Goal: Information Seeking & Learning: Learn about a topic

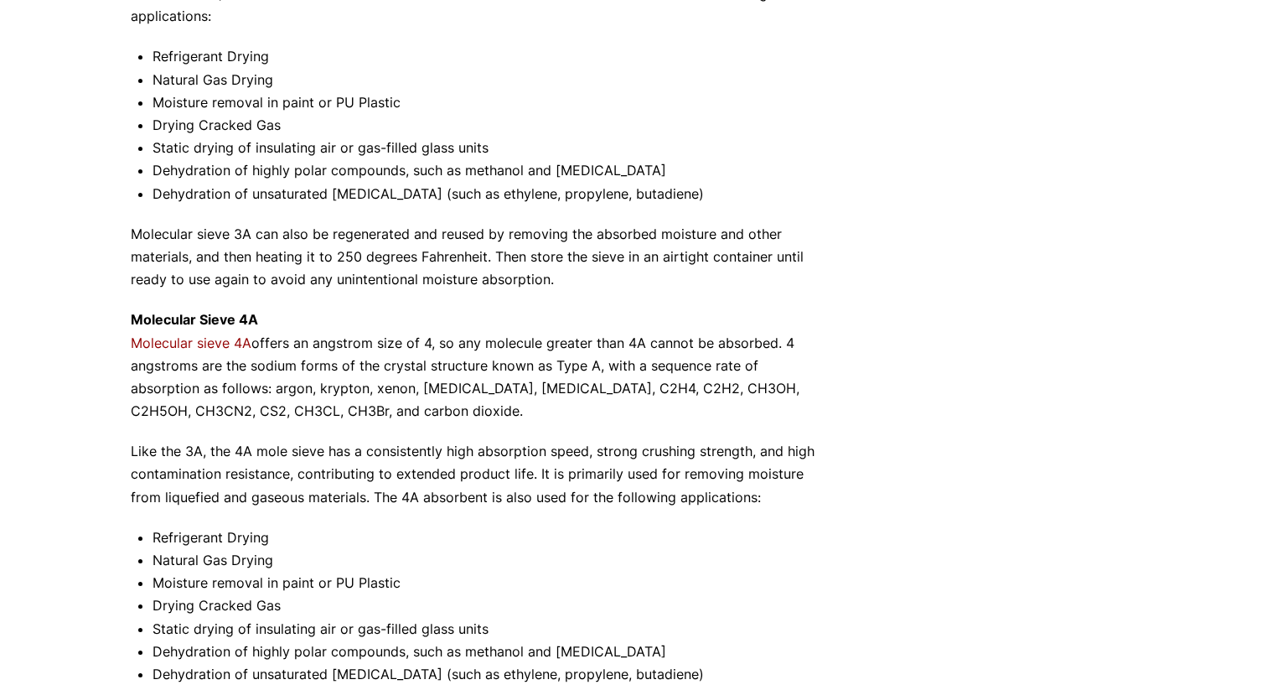
scroll to position [818, 0]
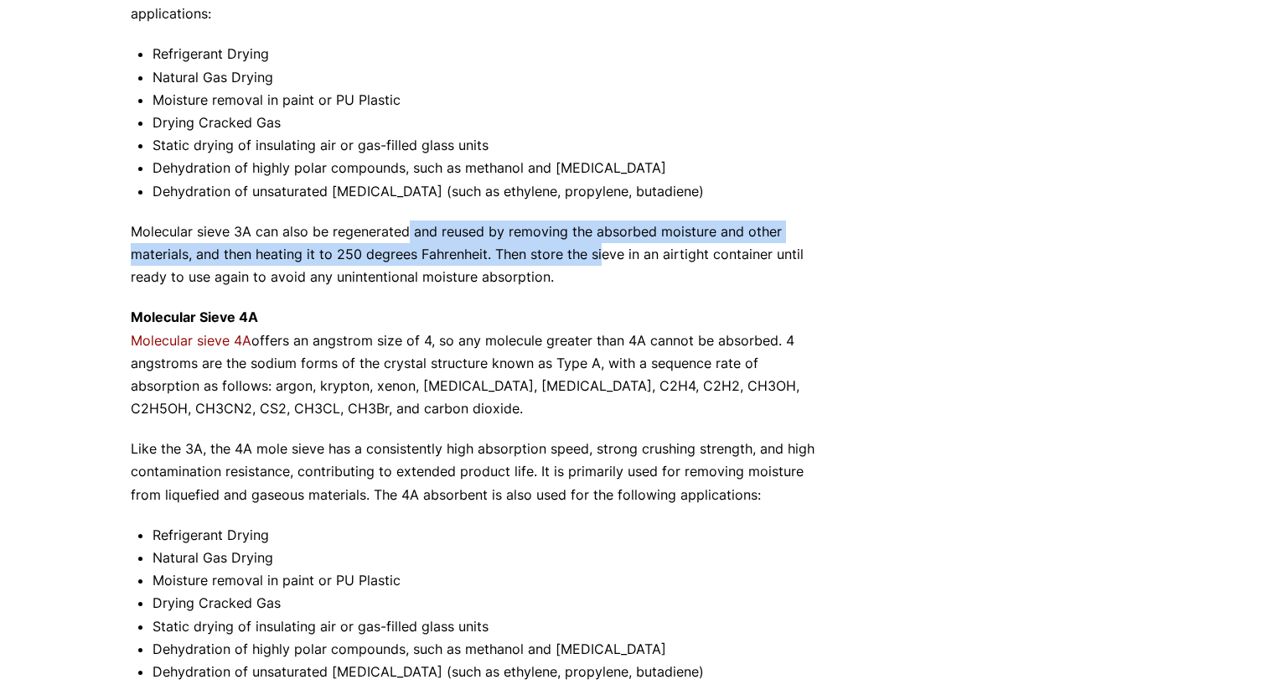
drag, startPoint x: 409, startPoint y: 225, endPoint x: 600, endPoint y: 261, distance: 194.2
click at [600, 261] on p "Molecular sieve 3A can also be regenerated and reused by removing the absorbed …" at bounding box center [480, 254] width 699 height 69
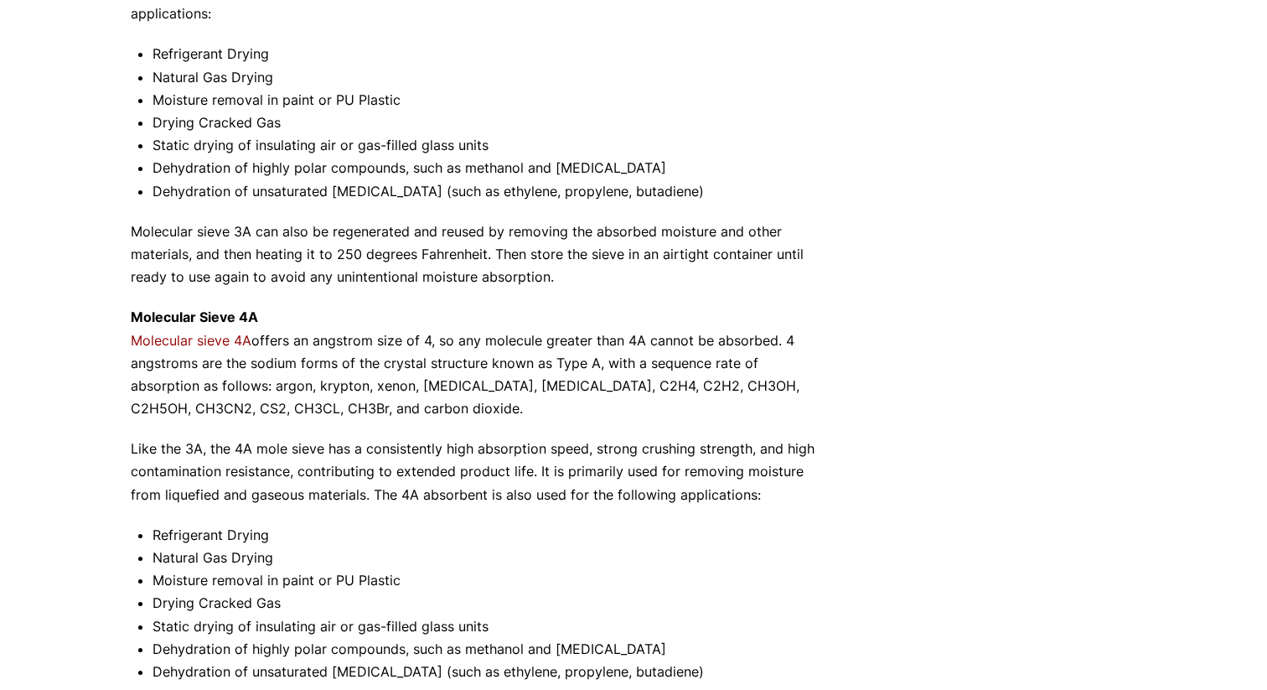
click at [517, 274] on p "Molecular sieve 3A can also be regenerated and reused by removing the absorbed …" at bounding box center [480, 254] width 699 height 69
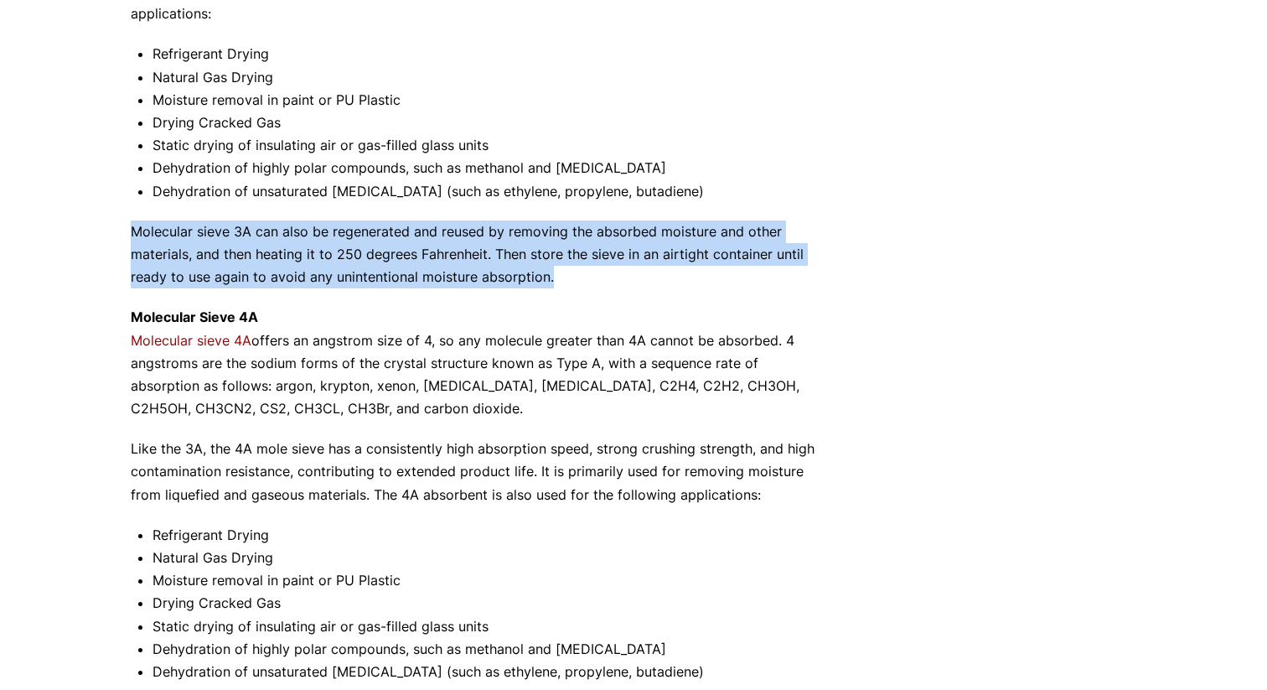
drag, startPoint x: 118, startPoint y: 241, endPoint x: 616, endPoint y: 295, distance: 500.6
click at [617, 295] on div "Our website has detected that you are using an outdated browser that will preve…" at bounding box center [633, 381] width 1267 height 2398
click at [616, 295] on div "Not all molecular sieves are created equal, and you want to be sure to get the …" at bounding box center [480, 305] width 699 height 1739
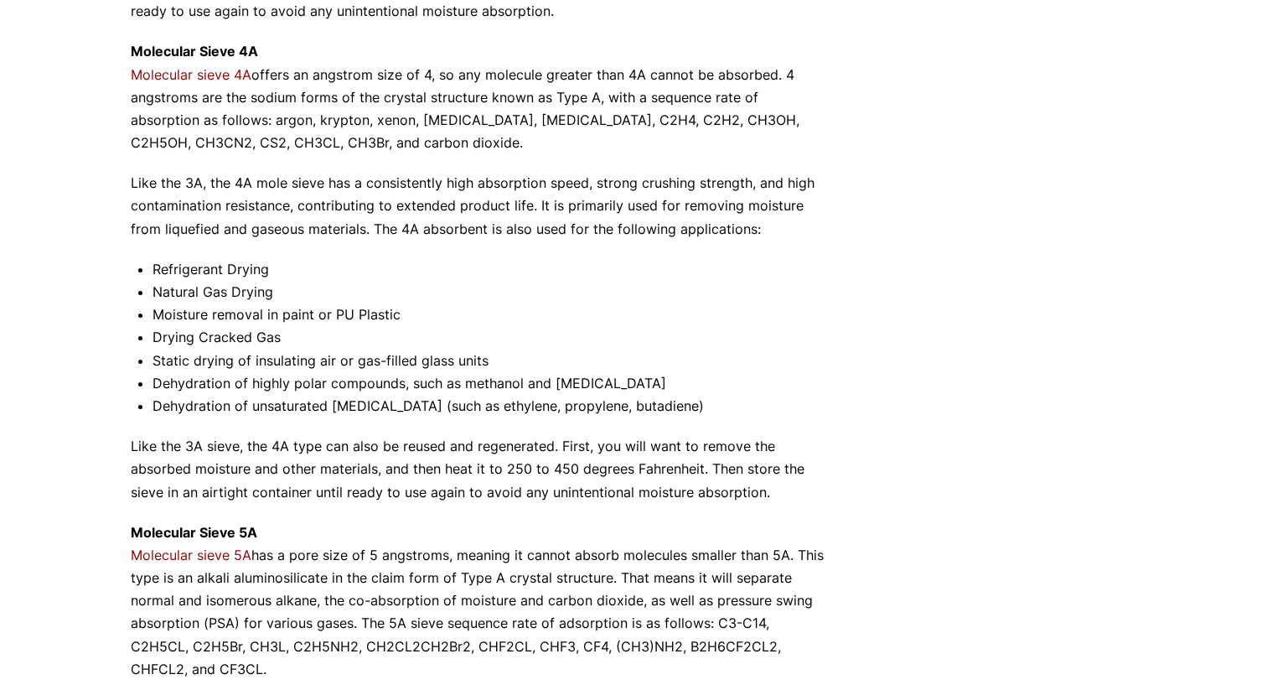
scroll to position [1085, 0]
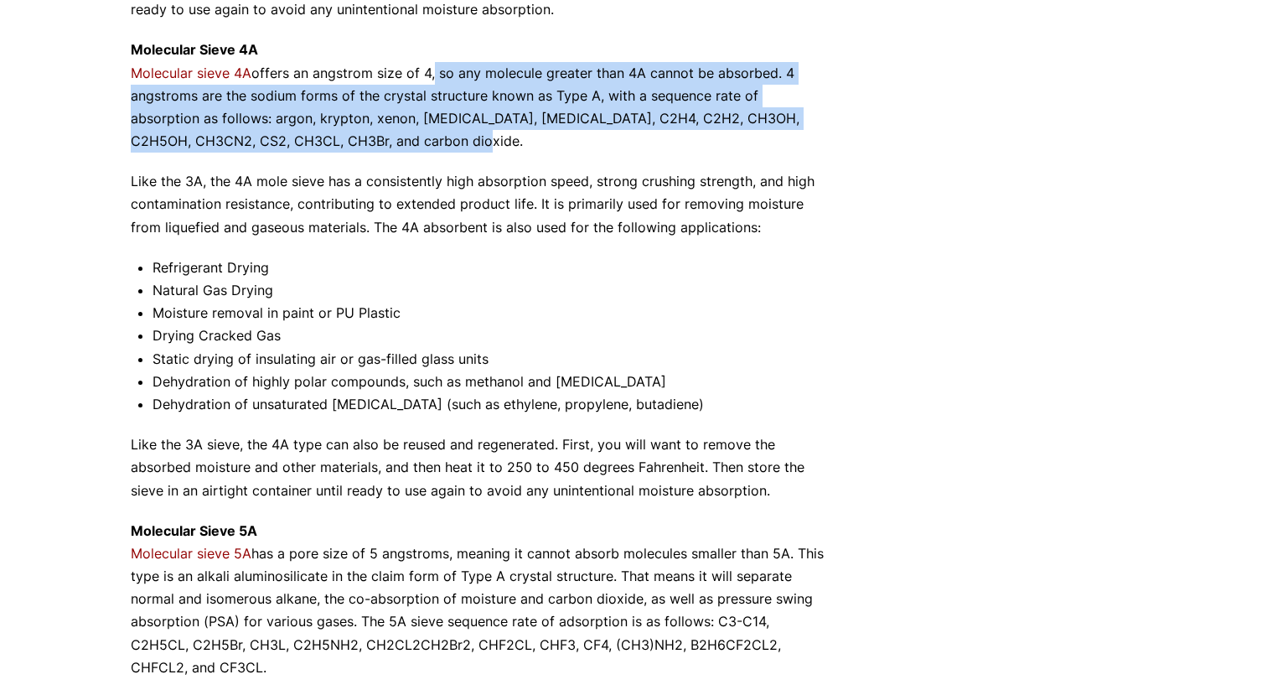
drag, startPoint x: 432, startPoint y: 72, endPoint x: 580, endPoint y: 137, distance: 161.3
click at [580, 137] on p "Molecular Sieve 4A Molecular sieve 4A offers an angstrom size of 4, so any mole…" at bounding box center [480, 96] width 699 height 114
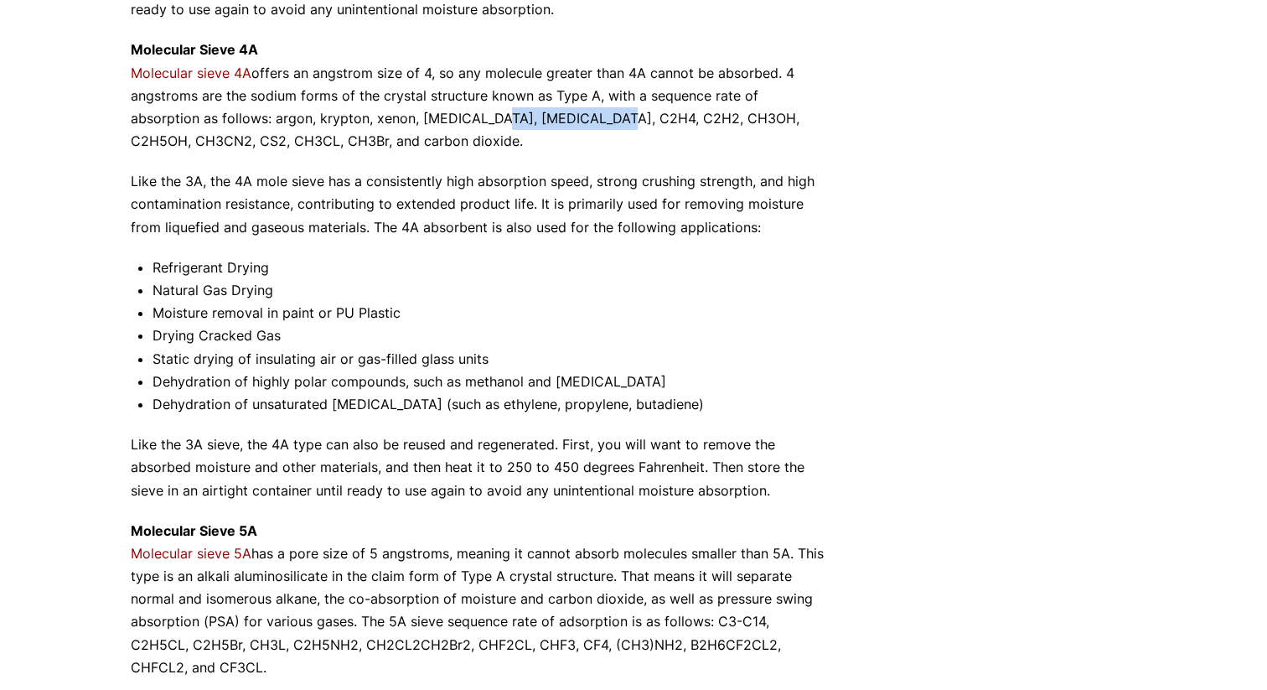
drag, startPoint x: 419, startPoint y: 114, endPoint x: 535, endPoint y: 127, distance: 116.4
click at [535, 127] on p "Molecular Sieve 4A Molecular sieve 4A offers an angstrom size of 4, so any mole…" at bounding box center [480, 96] width 699 height 114
click at [550, 121] on p "Molecular Sieve 4A Molecular sieve 4A offers an angstrom size of 4, so any mole…" at bounding box center [480, 96] width 699 height 114
drag, startPoint x: 576, startPoint y: 116, endPoint x: 603, endPoint y: 119, distance: 27.8
click at [594, 116] on p "Molecular Sieve 4A Molecular sieve 4A offers an angstrom size of 4, so any mole…" at bounding box center [480, 96] width 699 height 114
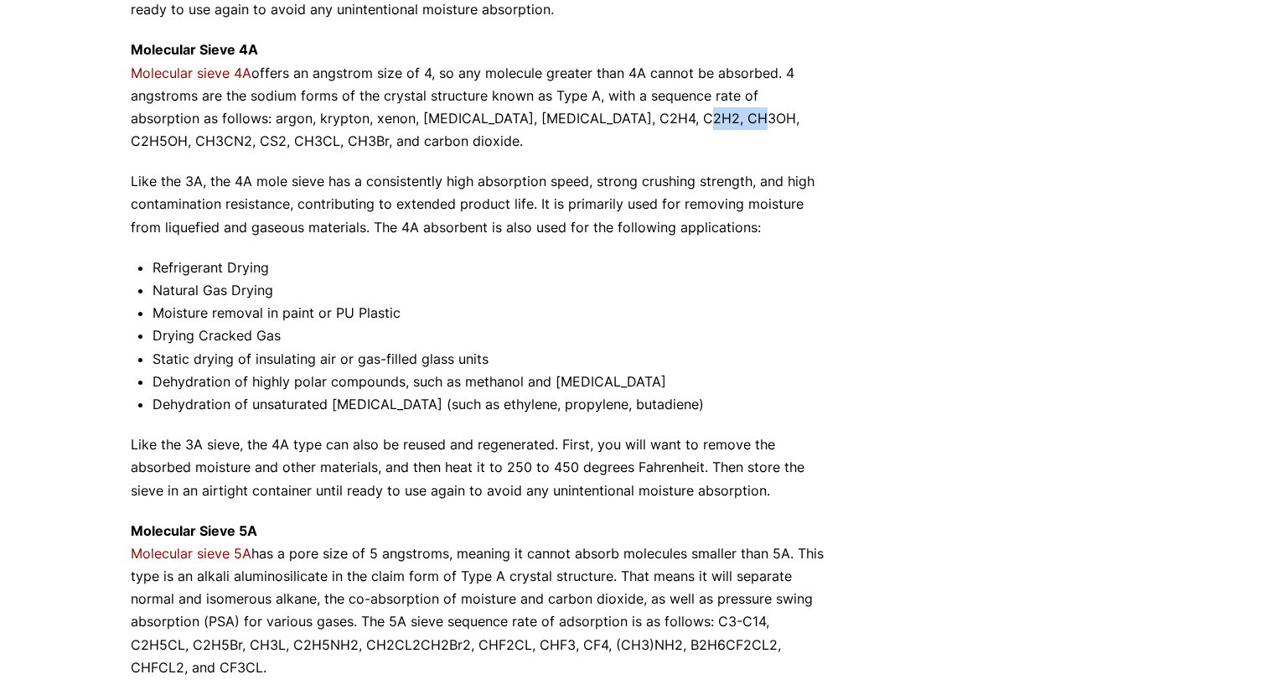
drag, startPoint x: 623, startPoint y: 119, endPoint x: 673, endPoint y: 119, distance: 49.4
click at [673, 119] on p "Molecular Sieve 4A Molecular sieve 4A offers an angstrom size of 4, so any mole…" at bounding box center [480, 96] width 699 height 114
drag, startPoint x: 671, startPoint y: 121, endPoint x: 728, endPoint y: 121, distance: 57.0
click at [728, 121] on p "Molecular Sieve 4A Molecular sieve 4A offers an angstrom size of 4, so any mole…" at bounding box center [480, 96] width 699 height 114
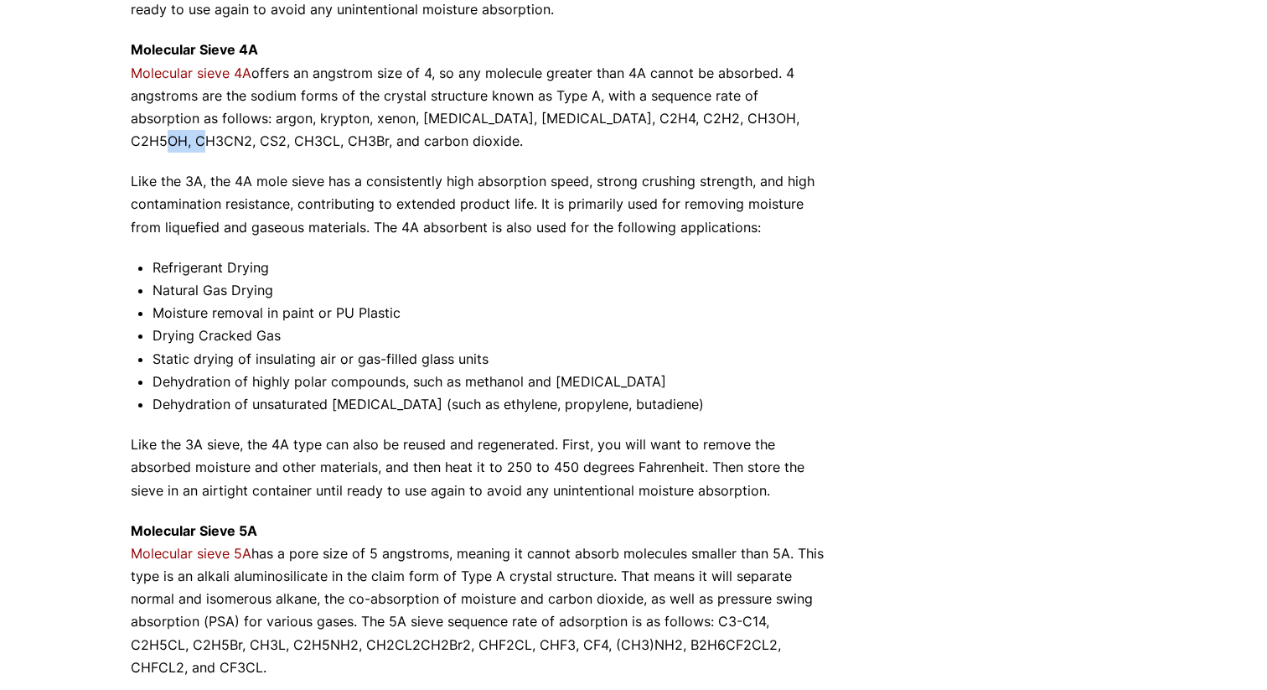
drag, startPoint x: 742, startPoint y: 115, endPoint x: 788, endPoint y: 115, distance: 46.1
click at [788, 115] on p "Molecular Sieve 4A Molecular sieve 4A offers an angstrom size of 4, so any mole…" at bounding box center [480, 96] width 699 height 114
drag, startPoint x: 828, startPoint y: 121, endPoint x: 855, endPoint y: 130, distance: 28.1
click at [830, 121] on div "What is a Molecular Sieve: 3A, 4A & 5A tkdigital [DATE] Molecular Sieve Not all…" at bounding box center [633, 1] width 1005 height 1816
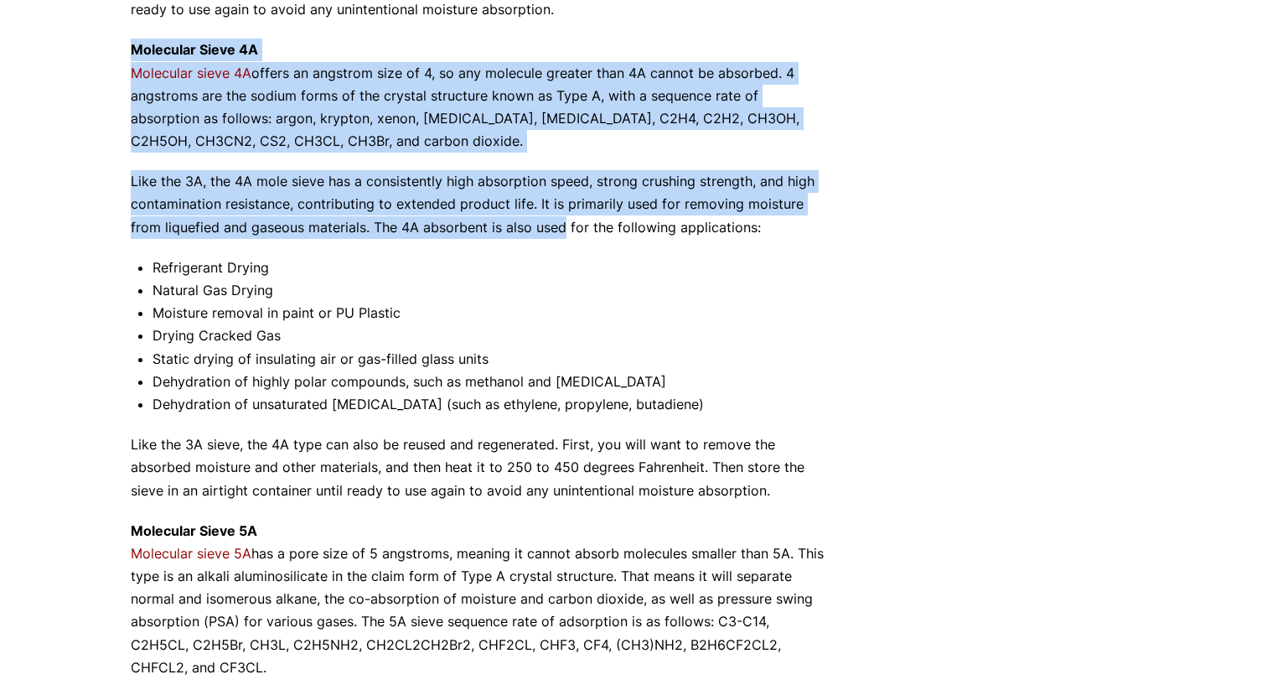
drag, startPoint x: 120, startPoint y: 45, endPoint x: 514, endPoint y: 216, distance: 429.3
click at [532, 230] on div "Our website has detected that you are using an outdated browser that will preve…" at bounding box center [633, 114] width 1267 height 2398
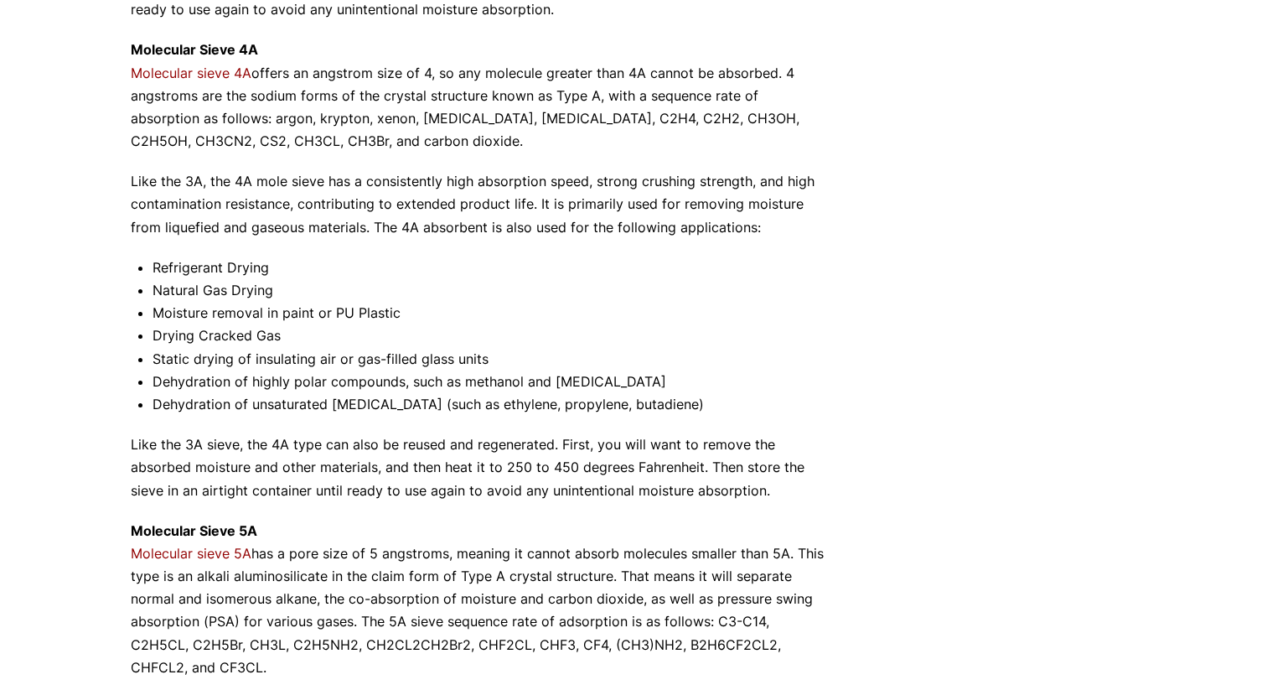
click at [751, 199] on p "Like the 3A, the 4A mole sieve has a consistently high absorption speed, strong…" at bounding box center [480, 204] width 699 height 69
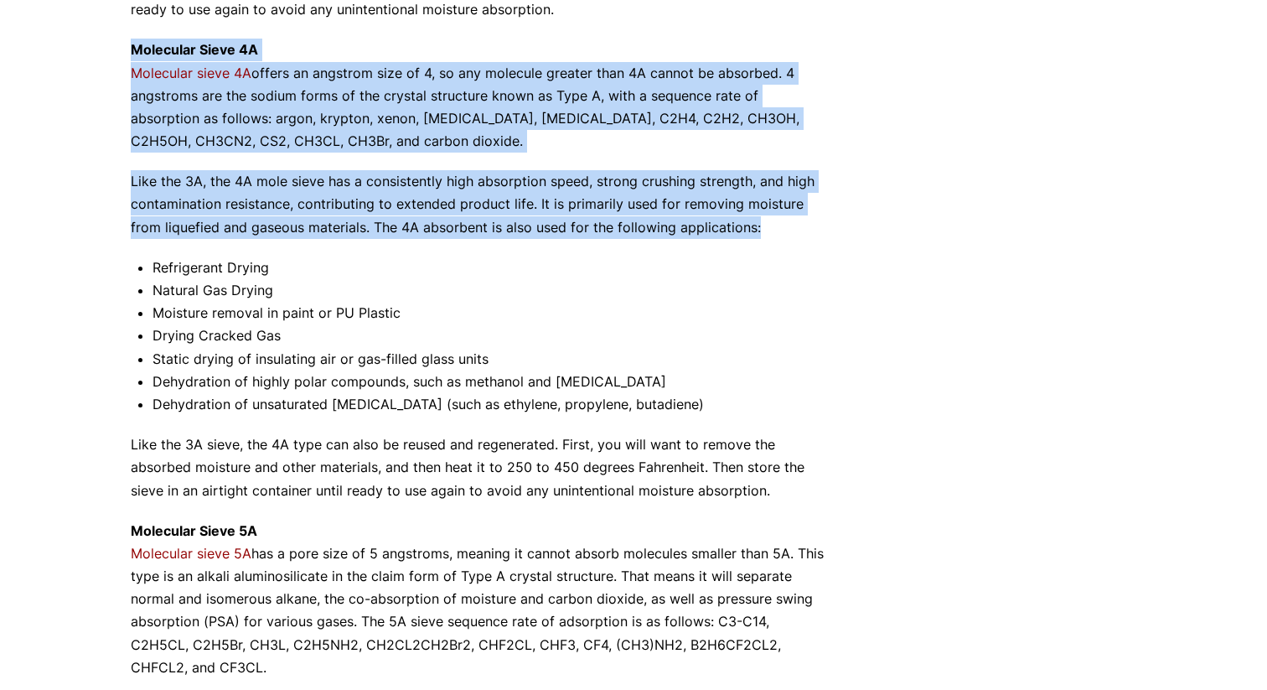
drag, startPoint x: 721, startPoint y: 224, endPoint x: 110, endPoint y: 53, distance: 635.1
click at [110, 53] on div "Our website has detected that you are using an outdated browser that will preve…" at bounding box center [633, 114] width 1267 height 2398
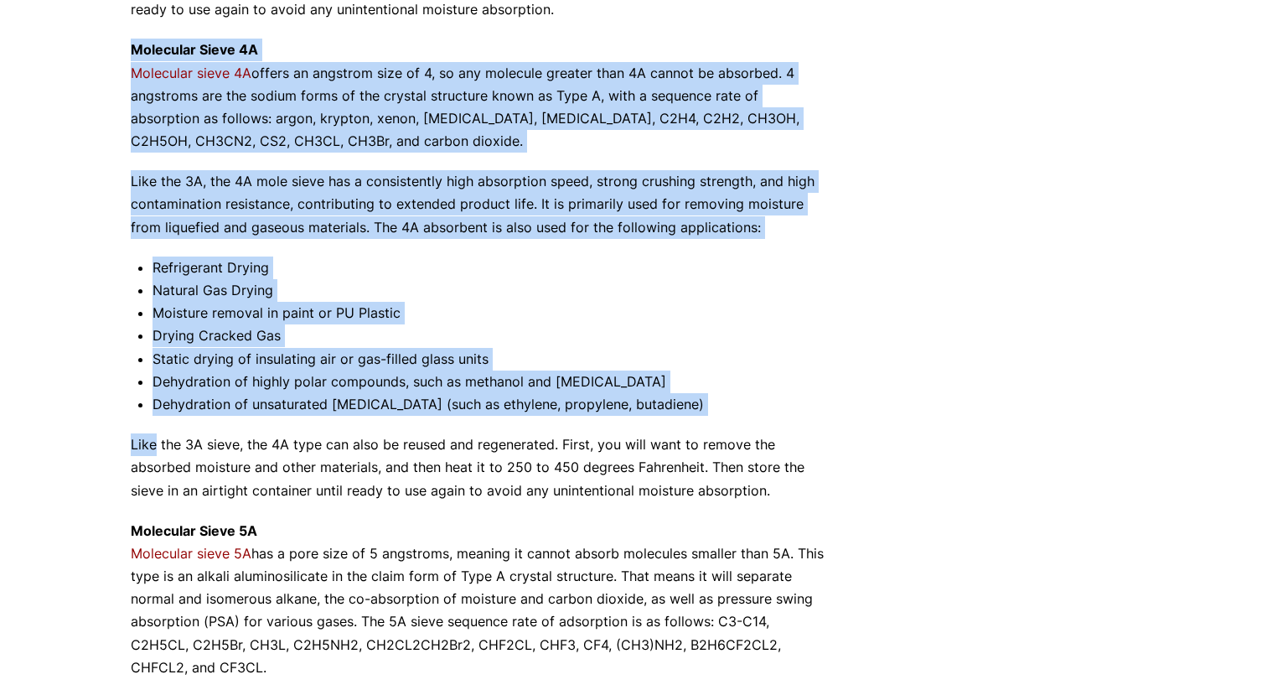
drag, startPoint x: 110, startPoint y: 53, endPoint x: 736, endPoint y: 430, distance: 731.4
click at [736, 430] on div "Our website has detected that you are using an outdated browser that will preve…" at bounding box center [633, 114] width 1267 height 2398
click at [815, 402] on li "Dehydration of unsaturated [MEDICAL_DATA] (such as ethylene, propylene, butadie…" at bounding box center [490, 404] width 677 height 23
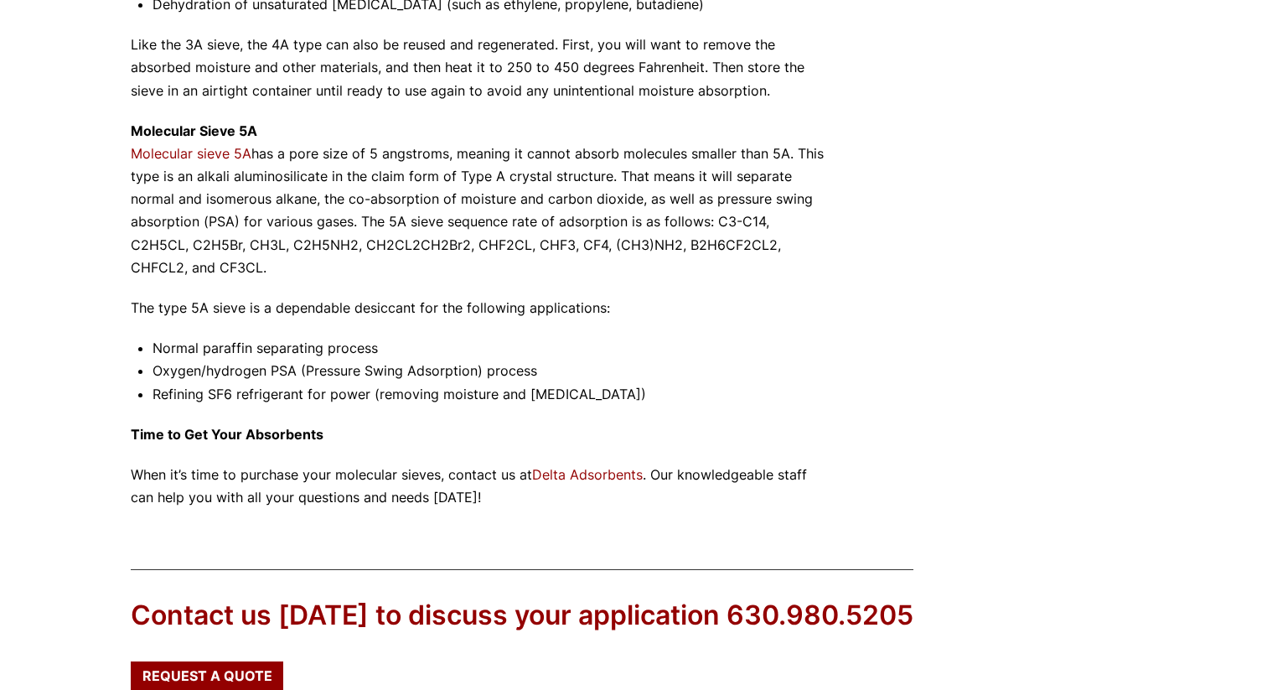
scroll to position [1486, 0]
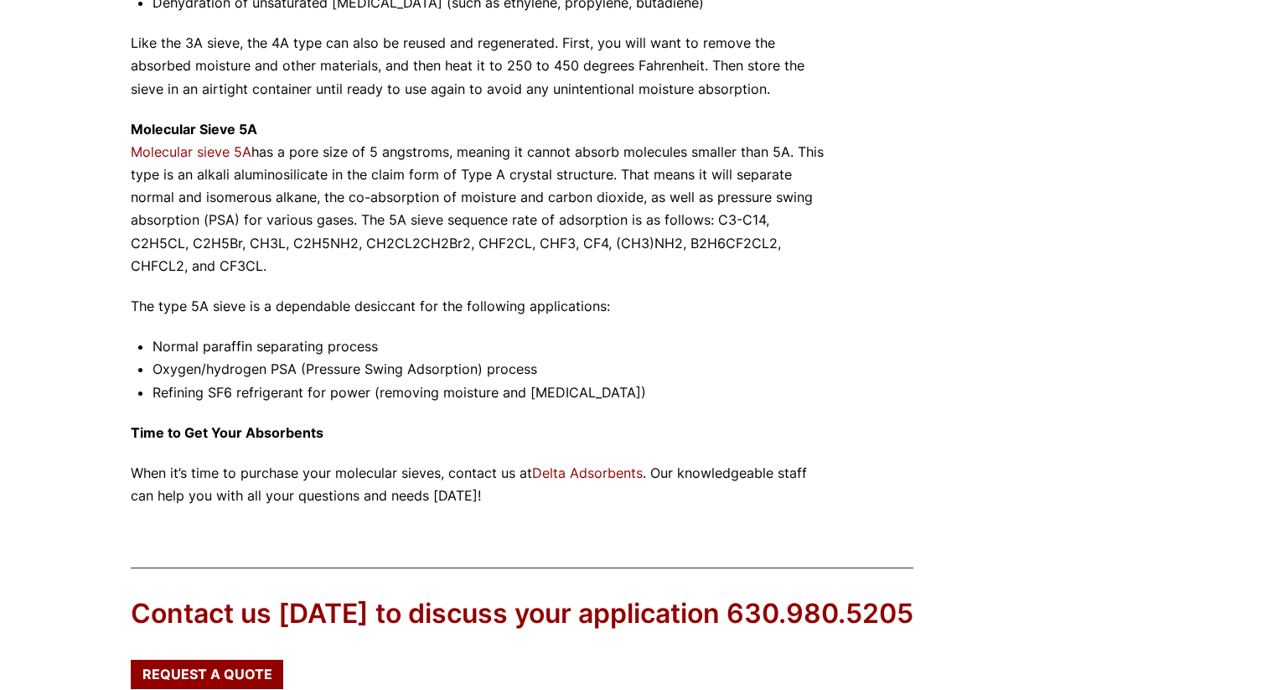
drag, startPoint x: 295, startPoint y: 152, endPoint x: 547, endPoint y: 263, distance: 275.7
click at [547, 263] on p "Molecular Sieve 5A Molecular sieve 5A has a pore size of 5 angstroms, meaning i…" at bounding box center [480, 197] width 699 height 159
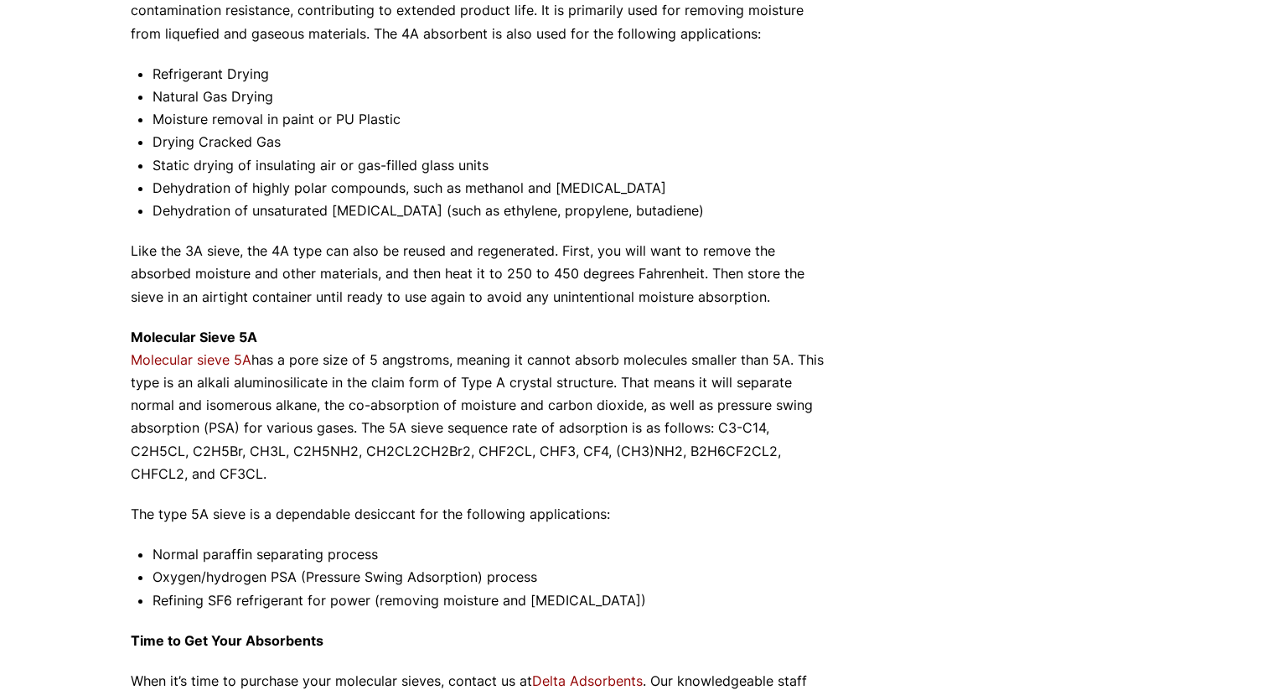
scroll to position [1281, 0]
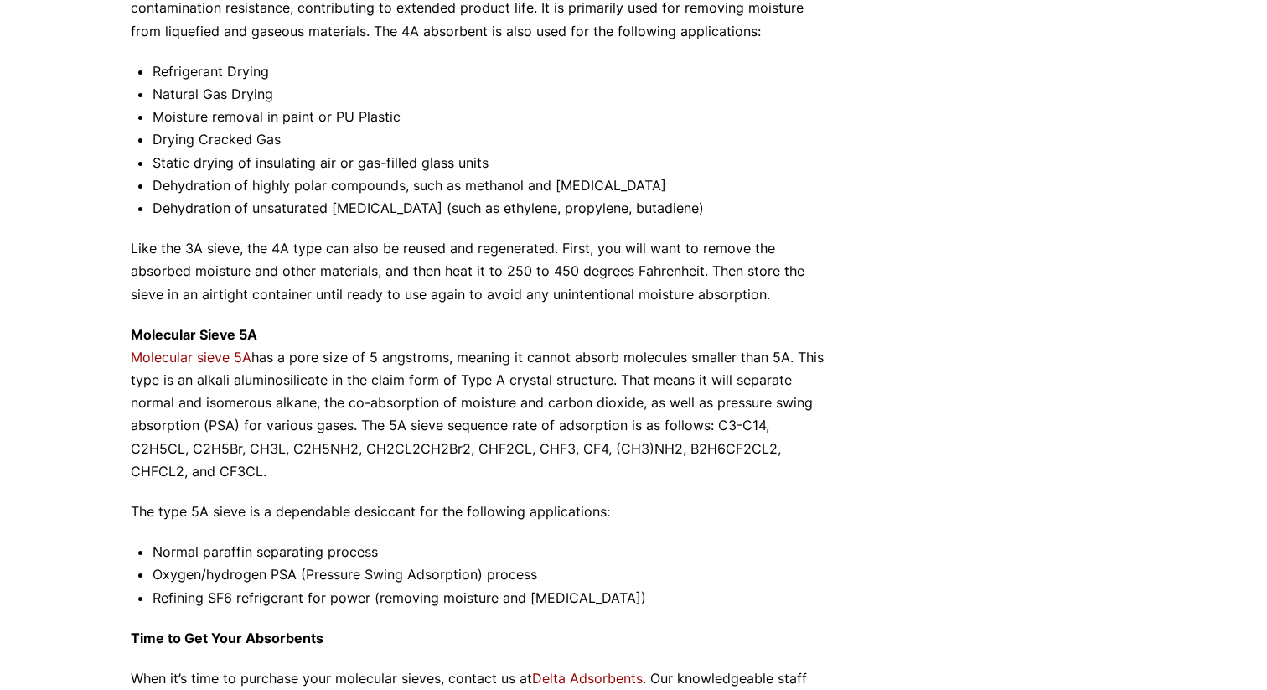
click at [547, 263] on p "Like the 3A sieve, the 4A type can also be reused and regenerated. First, you w…" at bounding box center [480, 271] width 699 height 69
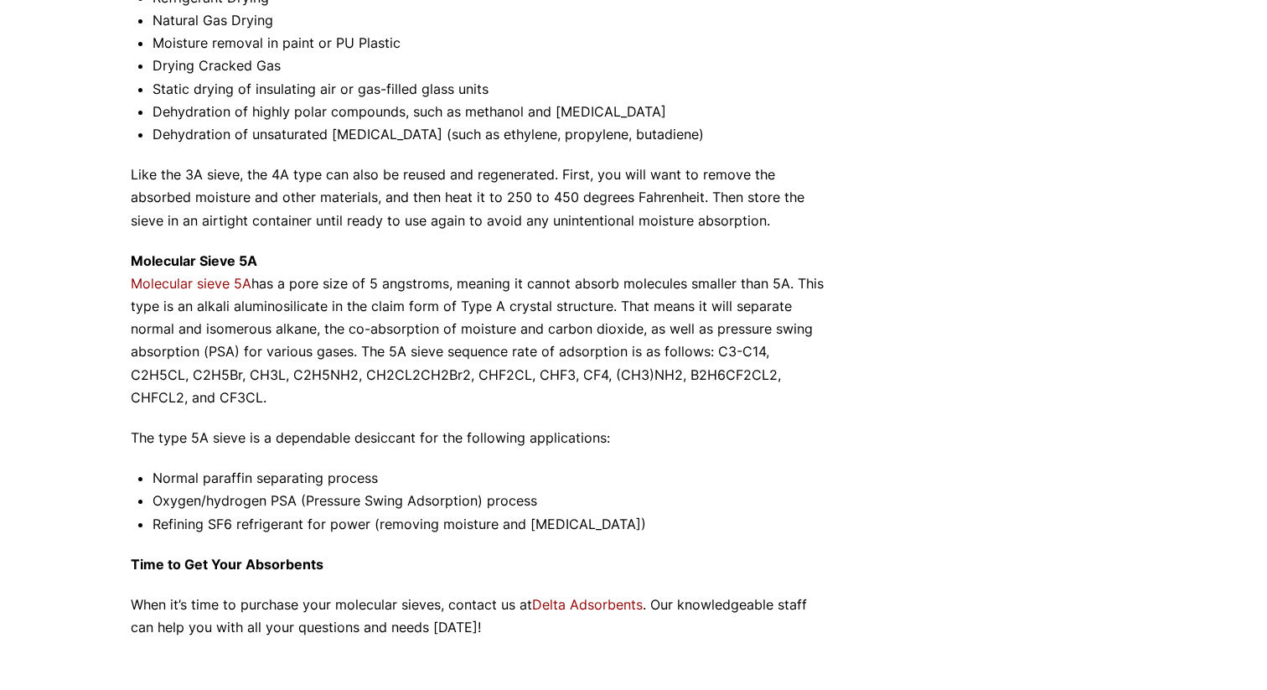
scroll to position [1356, 0]
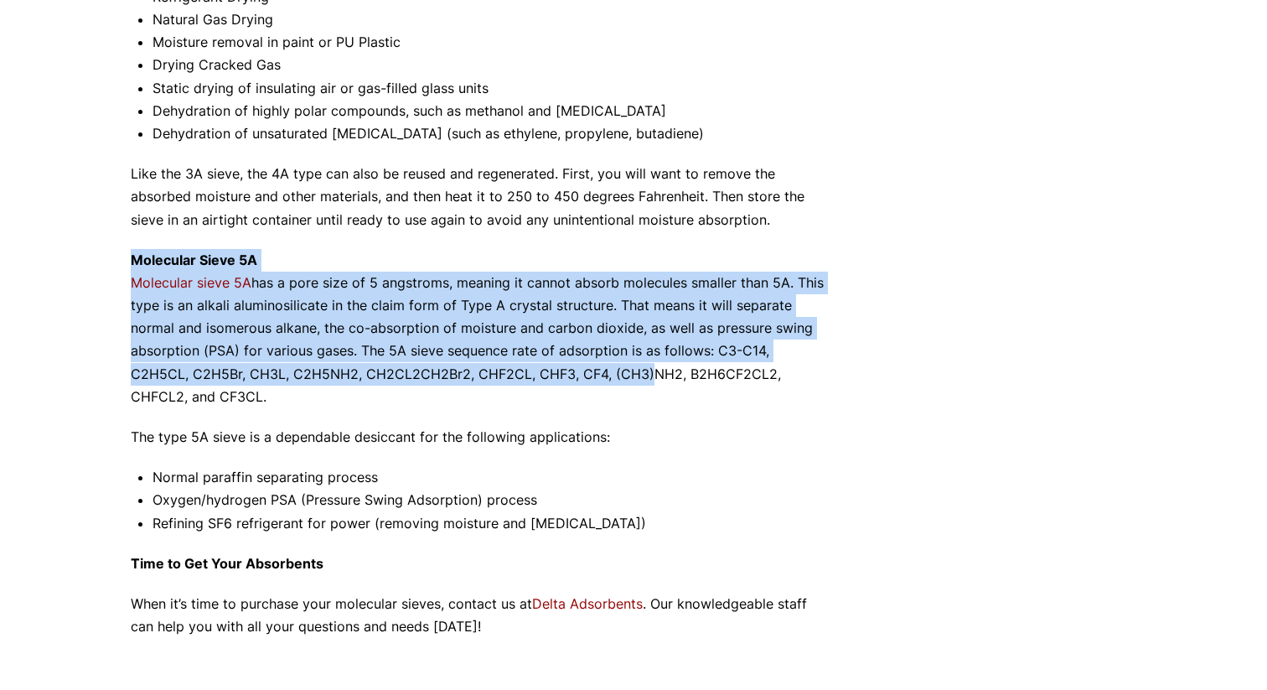
drag, startPoint x: 581, startPoint y: 247, endPoint x: 578, endPoint y: 383, distance: 135.8
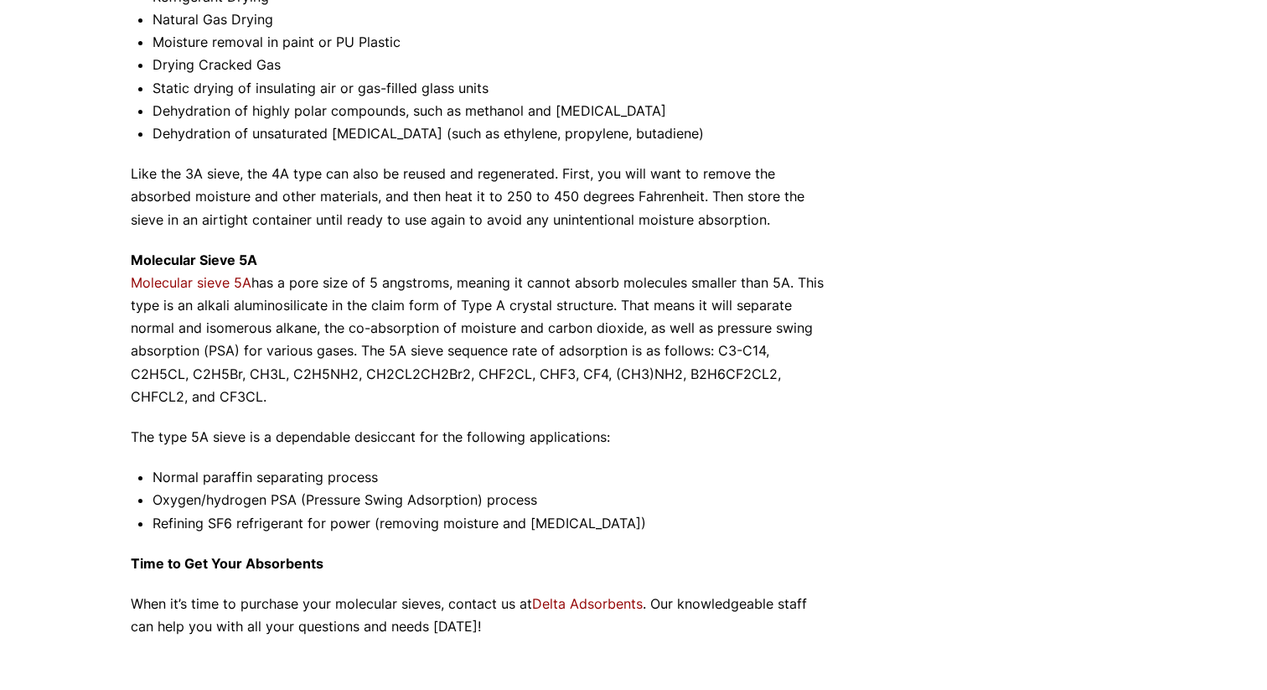
click at [576, 397] on p "Molecular Sieve 5A Molecular sieve 5A has a pore size of 5 angstroms, meaning i…" at bounding box center [480, 328] width 699 height 159
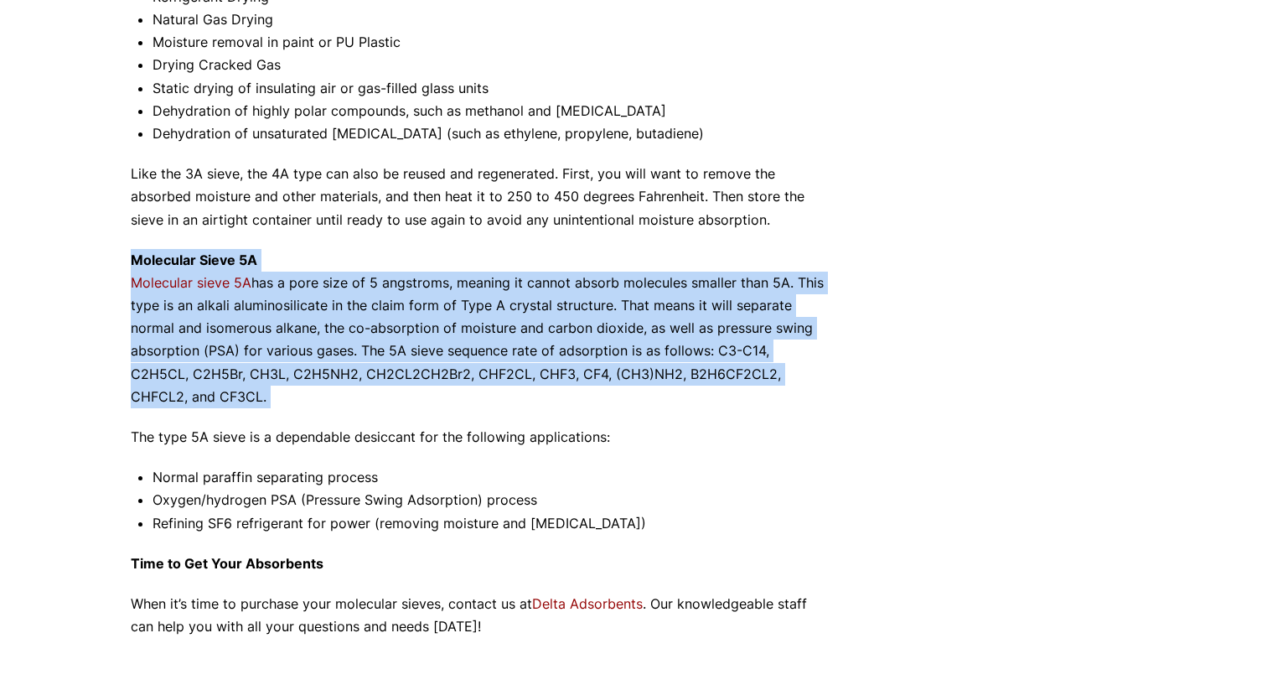
drag, startPoint x: 576, startPoint y: 397, endPoint x: 636, endPoint y: 262, distance: 147.8
click at [636, 262] on p "Molecular Sieve 5A Molecular sieve 5A has a pore size of 5 angstroms, meaning i…" at bounding box center [480, 328] width 699 height 159
click at [585, 265] on p "Molecular Sieve 5A Molecular sieve 5A has a pore size of 5 angstroms, meaning i…" at bounding box center [480, 328] width 699 height 159
drag, startPoint x: 585, startPoint y: 265, endPoint x: 600, endPoint y: 397, distance: 133.2
click at [600, 397] on p "Molecular Sieve 5A Molecular sieve 5A has a pore size of 5 angstroms, meaning i…" at bounding box center [480, 328] width 699 height 159
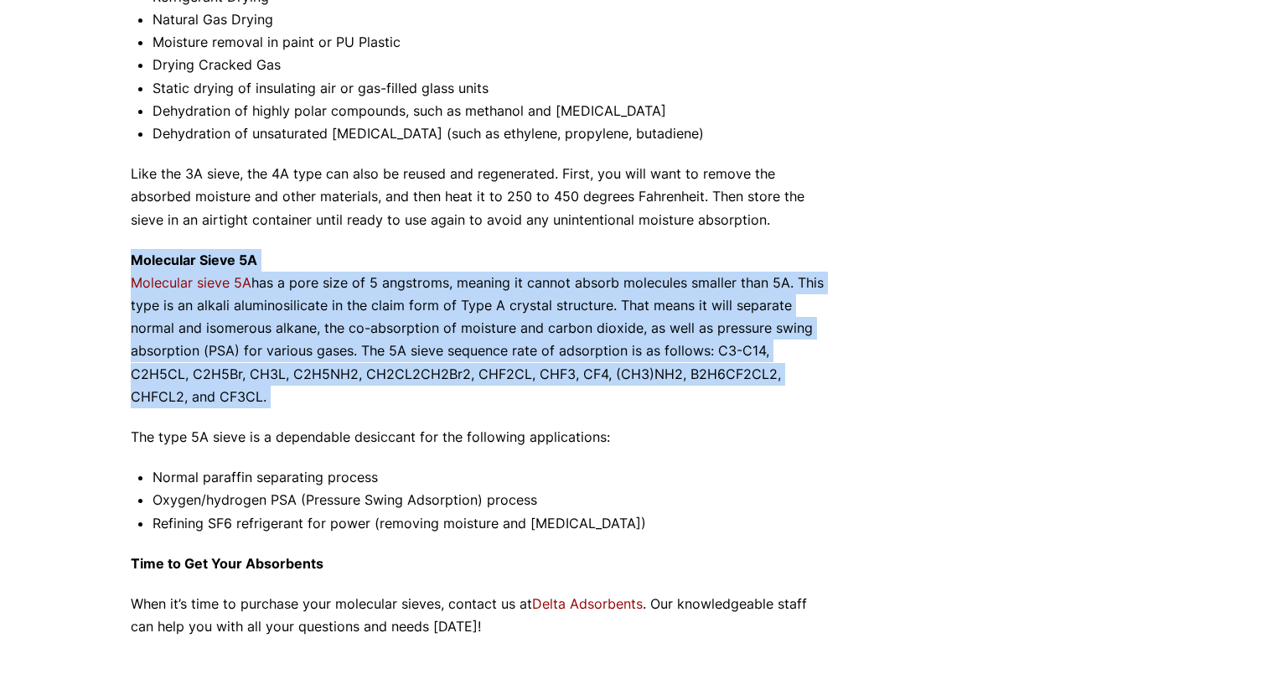
click at [627, 398] on p "Molecular Sieve 5A Molecular sieve 5A has a pore size of 5 angstroms, meaning i…" at bounding box center [480, 328] width 699 height 159
drag, startPoint x: 627, startPoint y: 398, endPoint x: 693, endPoint y: 256, distance: 156.3
click at [693, 256] on p "Molecular Sieve 5A Molecular sieve 5A has a pore size of 5 angstroms, meaning i…" at bounding box center [480, 328] width 699 height 159
click at [651, 251] on p "Molecular Sieve 5A Molecular sieve 5A has a pore size of 5 angstroms, meaning i…" at bounding box center [480, 328] width 699 height 159
drag, startPoint x: 651, startPoint y: 251, endPoint x: 640, endPoint y: 393, distance: 142.0
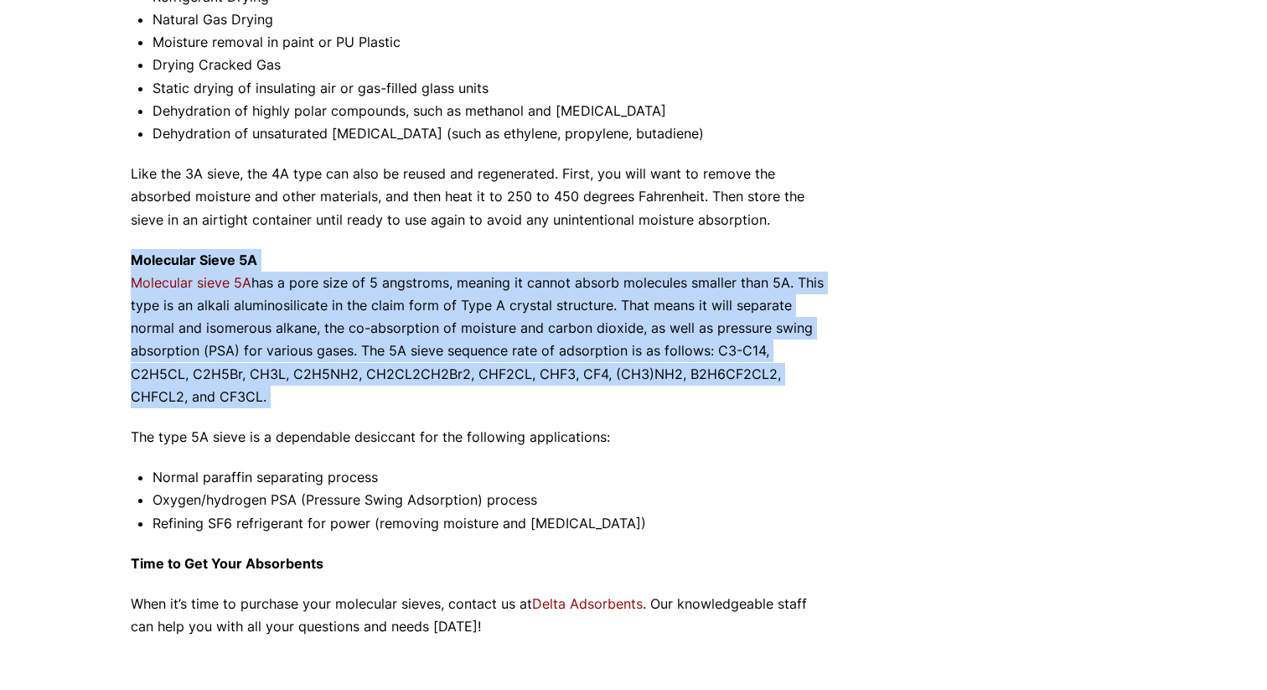
click at [640, 393] on p "Molecular Sieve 5A Molecular sieve 5A has a pore size of 5 angstroms, meaning i…" at bounding box center [480, 328] width 699 height 159
click at [650, 393] on p "Molecular Sieve 5A Molecular sieve 5A has a pore size of 5 angstroms, meaning i…" at bounding box center [480, 328] width 699 height 159
drag, startPoint x: 650, startPoint y: 393, endPoint x: 720, endPoint y: 245, distance: 163.0
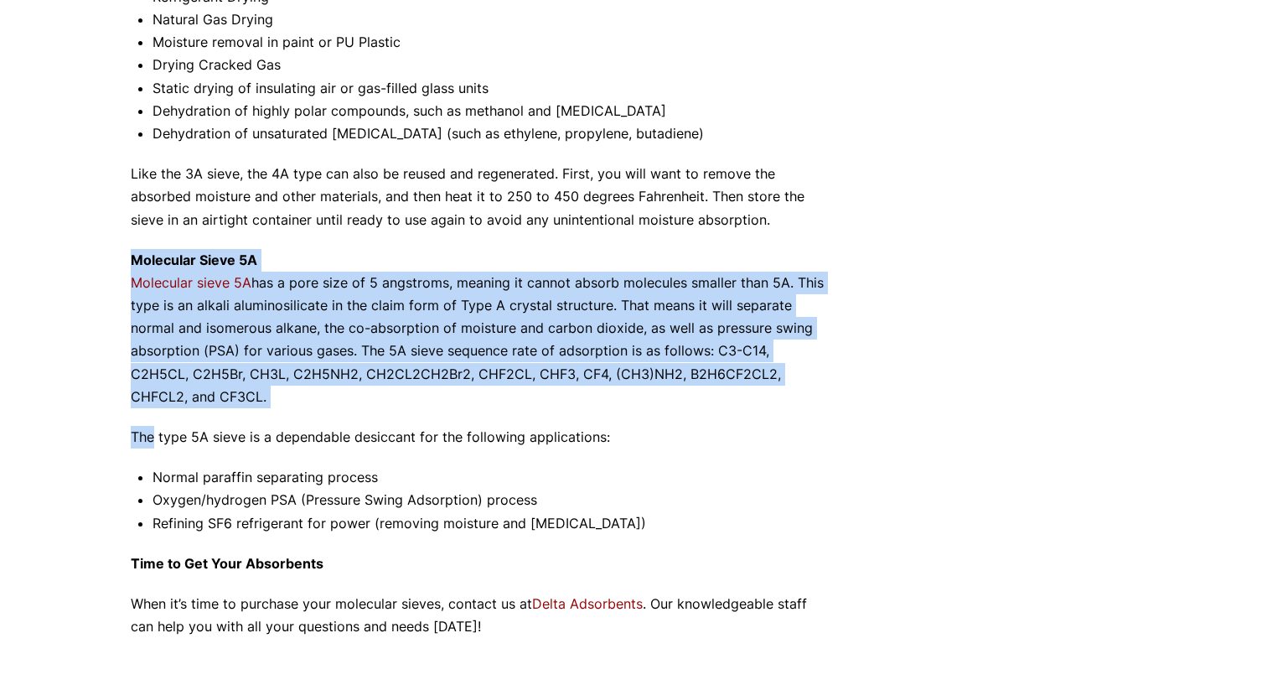
drag, startPoint x: 690, startPoint y: 245, endPoint x: 681, endPoint y: 420, distance: 175.4
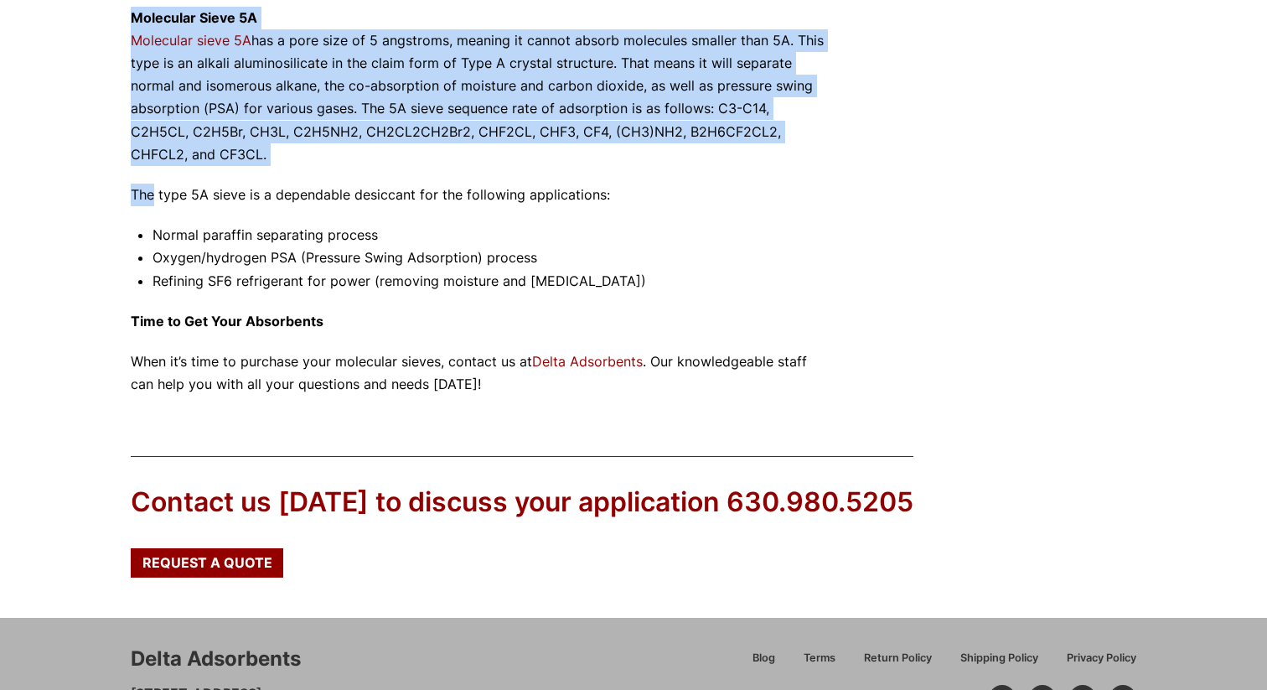
scroll to position [1661, 0]
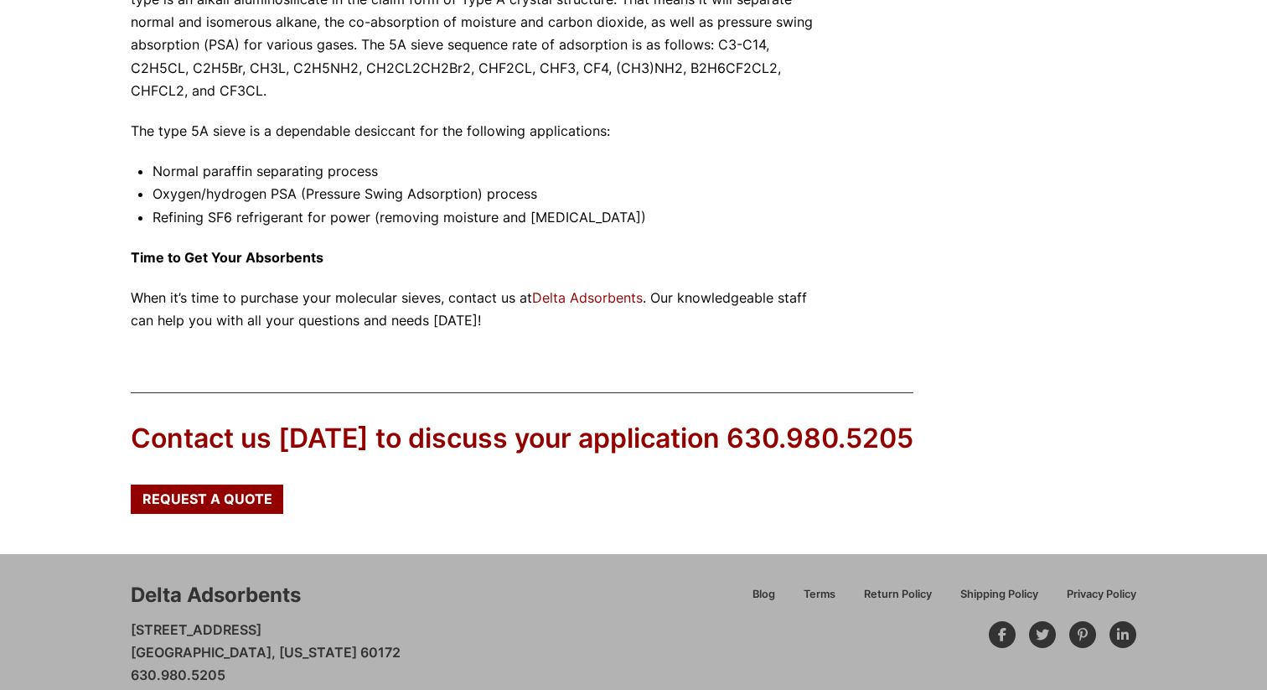
click at [796, 316] on p "When it’s time to purchase your molecular sieves, contact us at Delta Adsorbent…" at bounding box center [480, 309] width 699 height 45
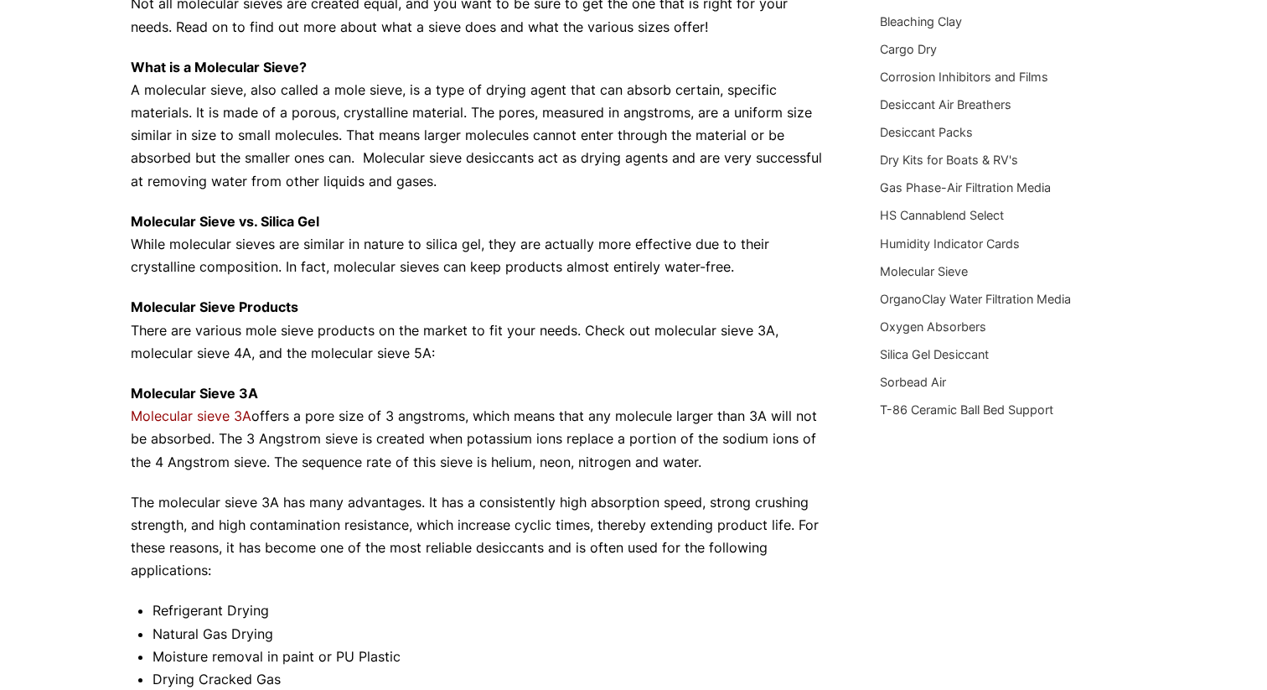
scroll to position [0, 0]
